Goal: Communication & Community: Participate in discussion

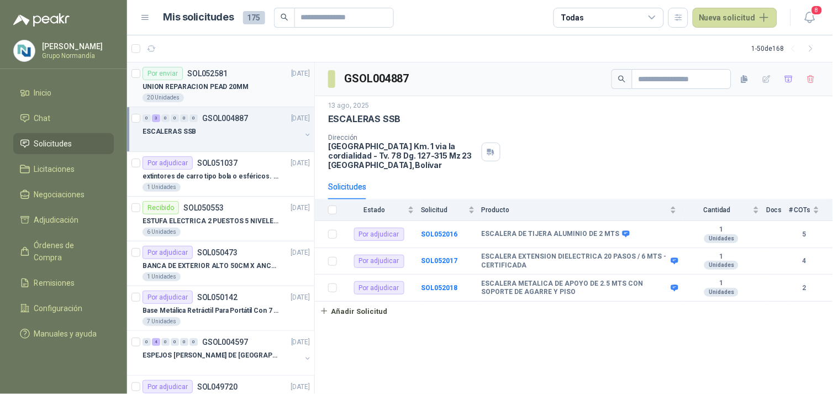
drag, startPoint x: 0, startPoint y: 0, endPoint x: 203, endPoint y: 84, distance: 219.9
click at [203, 84] on p "UNION REPARACION PEAD 20MM" at bounding box center [196, 87] width 106 height 10
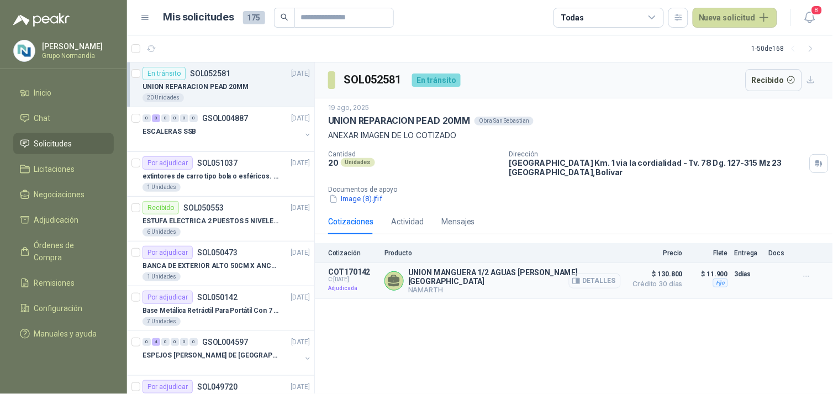
click at [586, 283] on button "Detalles" at bounding box center [595, 280] width 52 height 15
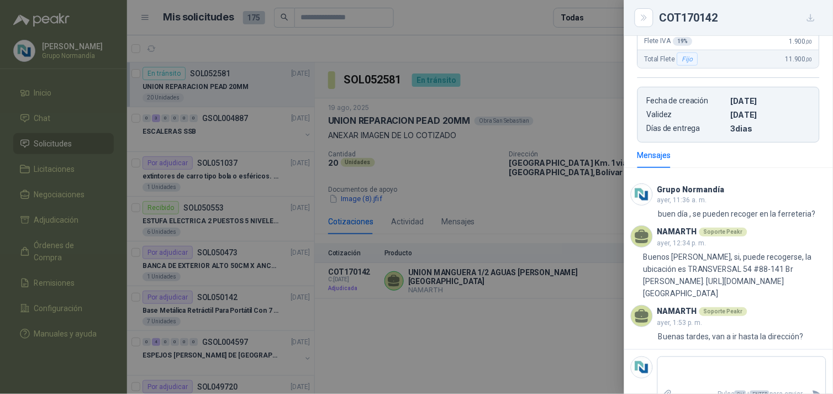
scroll to position [244, 0]
click at [37, 115] on div at bounding box center [416, 197] width 833 height 394
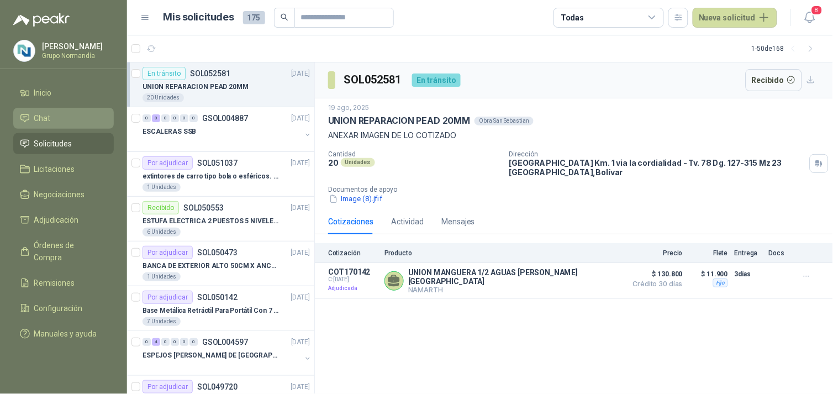
click at [40, 119] on span "Chat" at bounding box center [42, 118] width 17 height 12
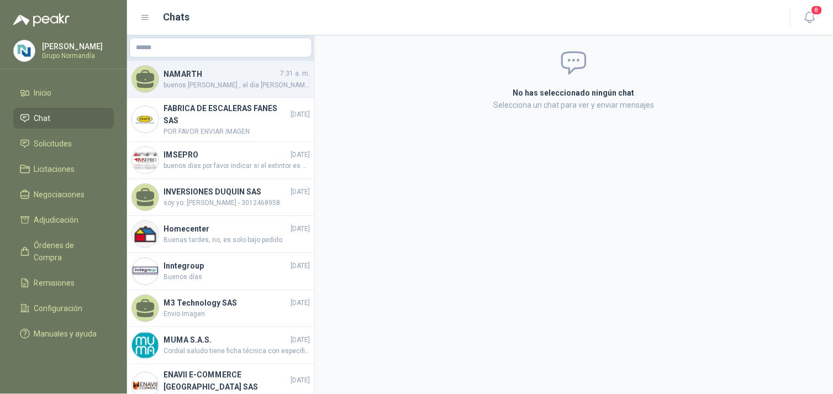
click at [222, 80] on span "buenos [PERSON_NAME] , el dia [PERSON_NAME] a que hora se pueden recoger las un…" at bounding box center [237, 85] width 146 height 10
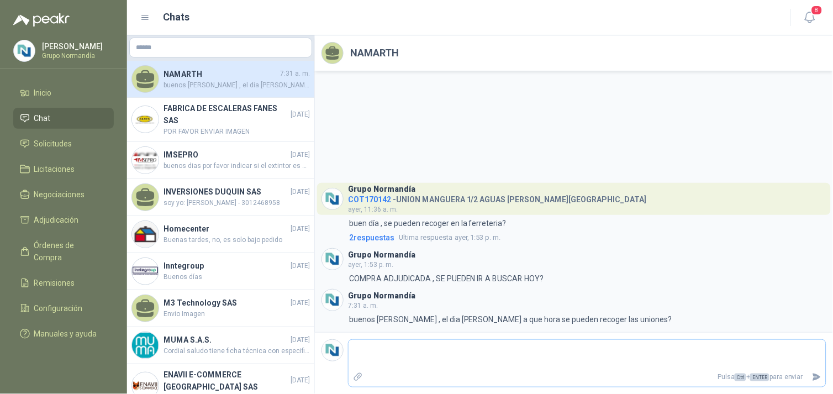
click at [379, 346] on textarea at bounding box center [587, 354] width 477 height 25
